Goal: Entertainment & Leisure: Browse casually

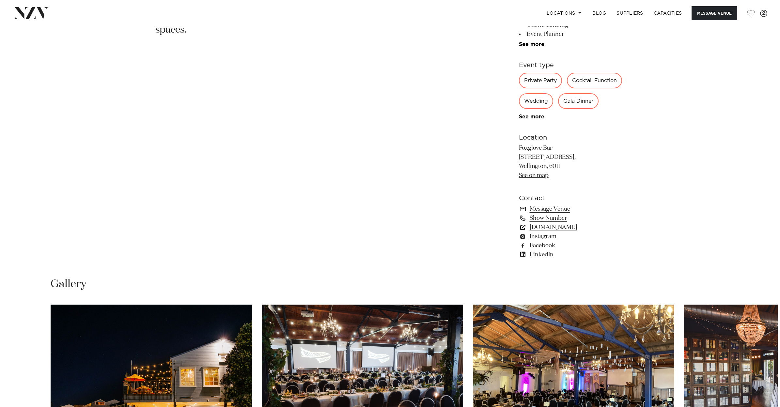
scroll to position [540, 0]
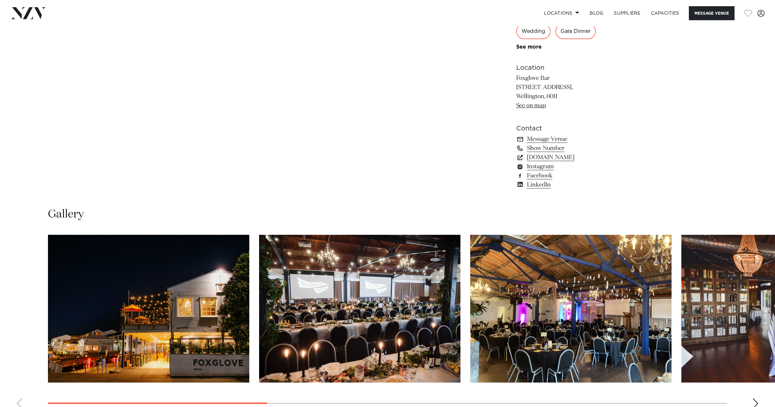
click at [738, 281] on img "4 / 10" at bounding box center [781, 309] width 201 height 148
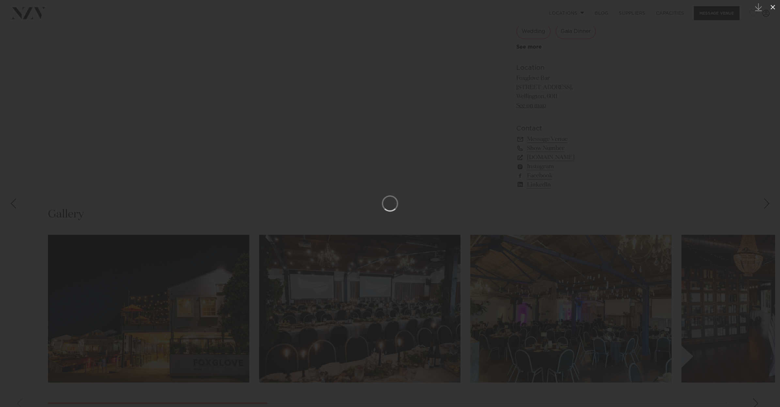
click at [772, 5] on icon at bounding box center [772, 7] width 8 height 8
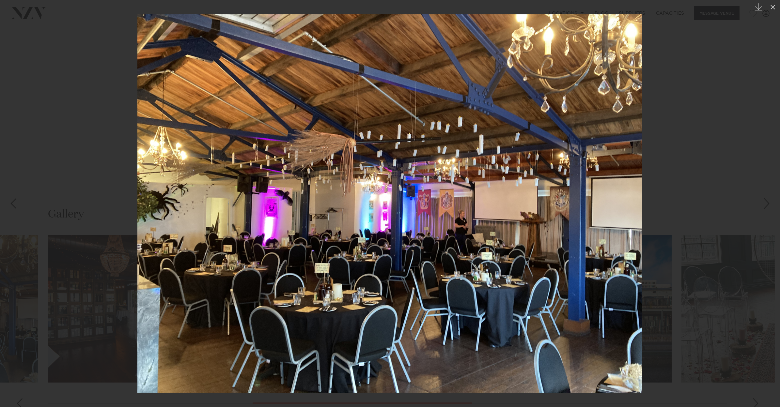
click at [15, 207] on div "Previous slide" at bounding box center [13, 203] width 9 height 12
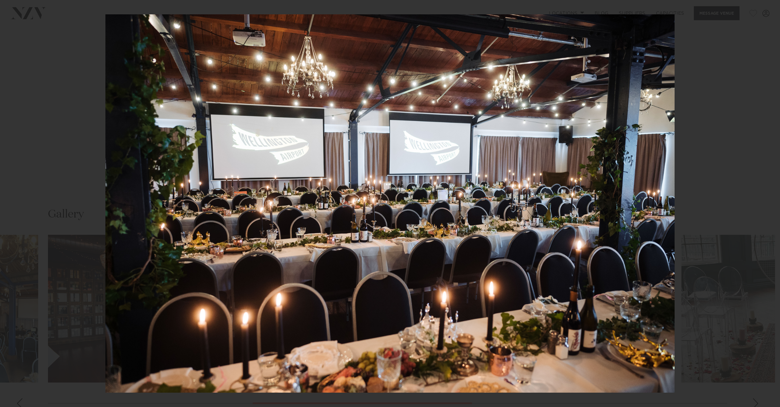
click at [15, 207] on div "2 / 10 Created with Sketch." at bounding box center [390, 203] width 780 height 407
